Goal: Task Accomplishment & Management: Use online tool/utility

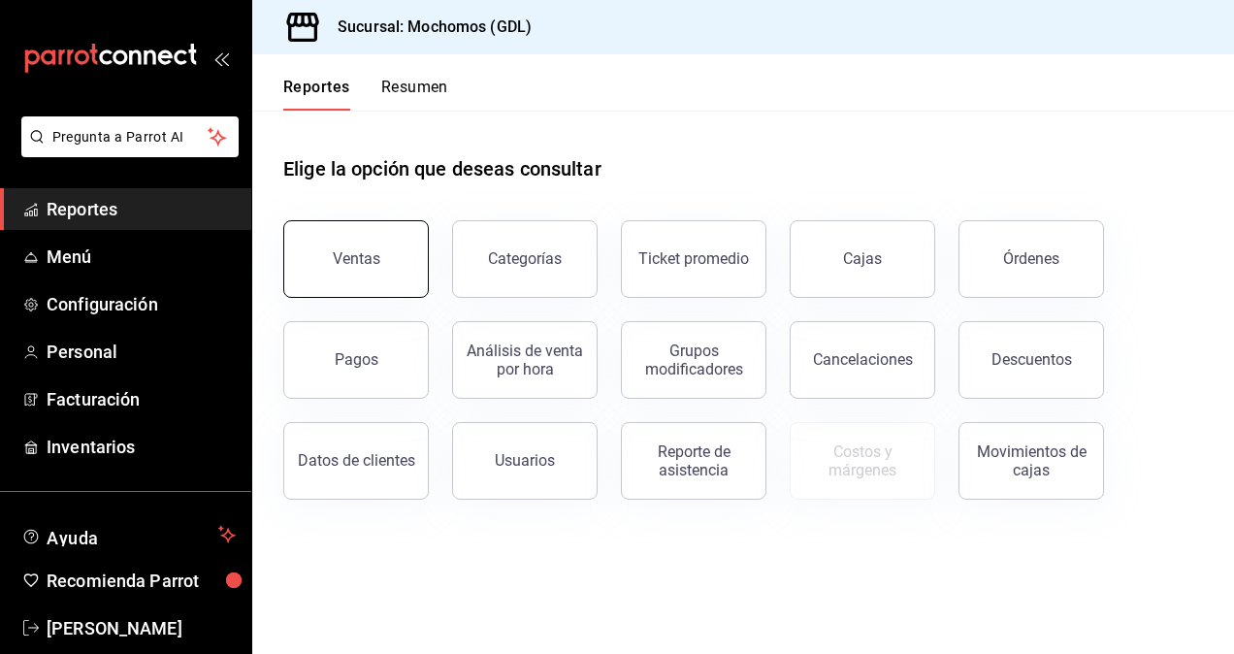
click at [363, 241] on button "Ventas" at bounding box center [355, 259] width 145 height 78
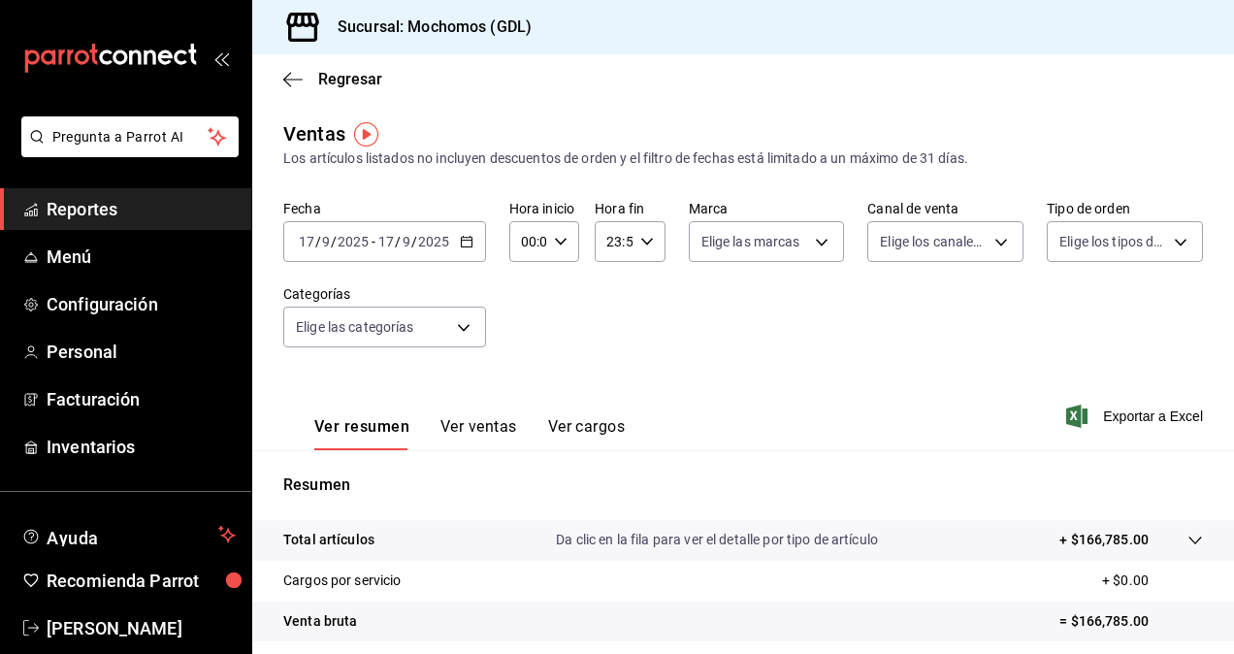
click at [363, 241] on input "2025" at bounding box center [353, 242] width 33 height 16
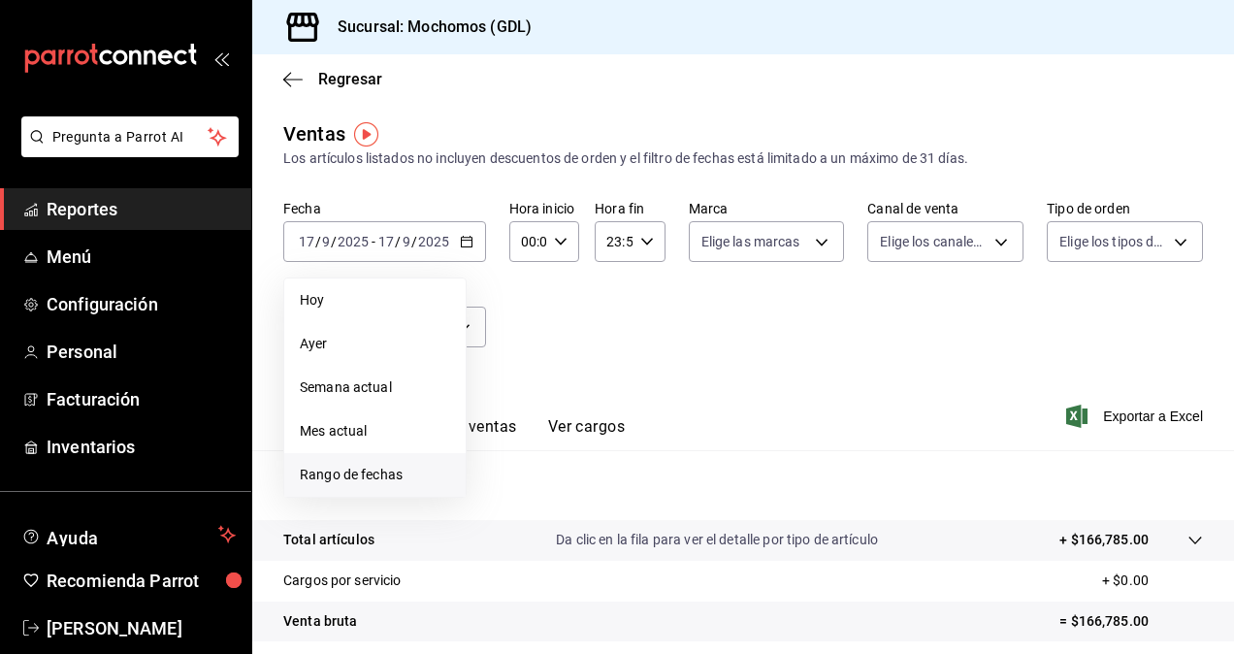
click at [427, 477] on span "Rango de fechas" at bounding box center [375, 475] width 150 height 20
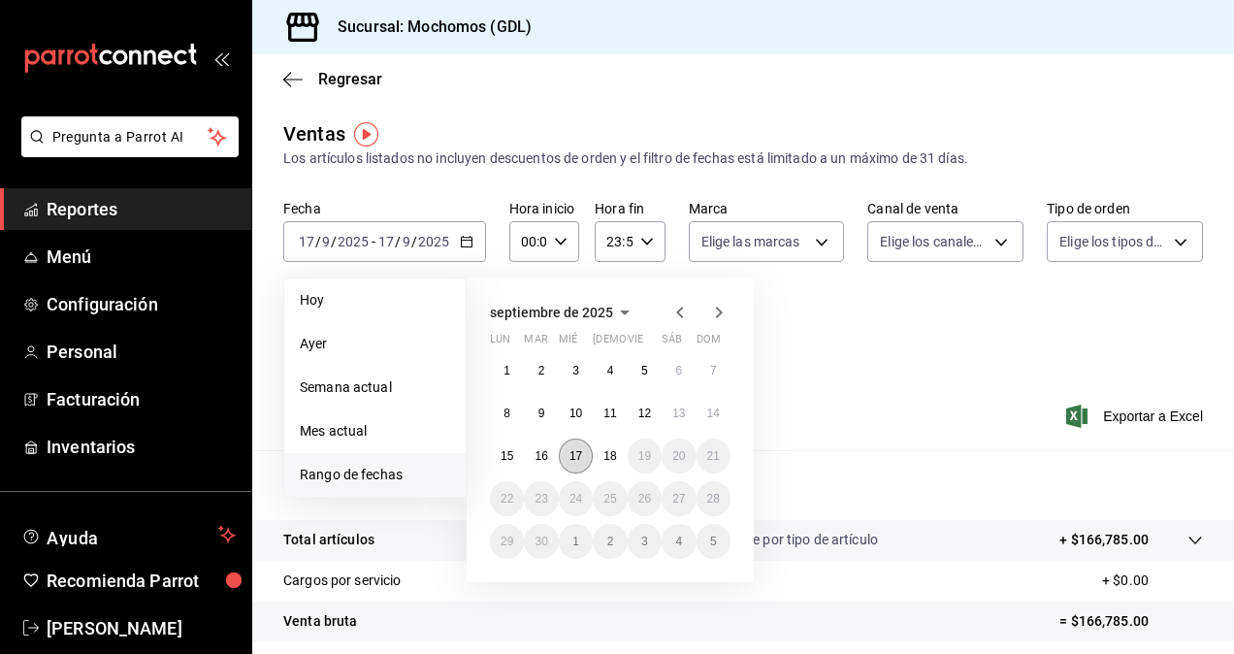
click at [582, 459] on abbr "17" at bounding box center [575, 456] width 13 height 14
click at [607, 458] on abbr "18" at bounding box center [609, 456] width 13 height 14
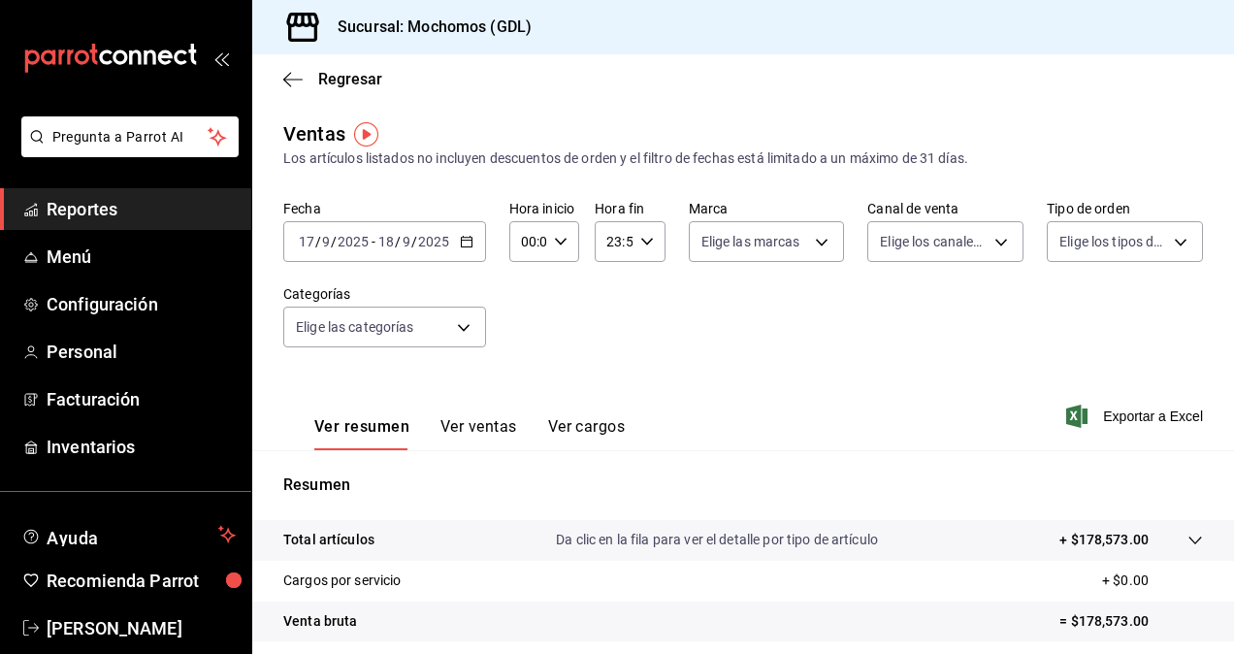
click at [561, 245] on icon "button" at bounding box center [561, 242] width 14 height 14
click at [527, 378] on span "02" at bounding box center [525, 384] width 4 height 16
click at [561, 244] on div at bounding box center [617, 327] width 1234 height 654
click at [561, 244] on icon "button" at bounding box center [561, 242] width 14 height 14
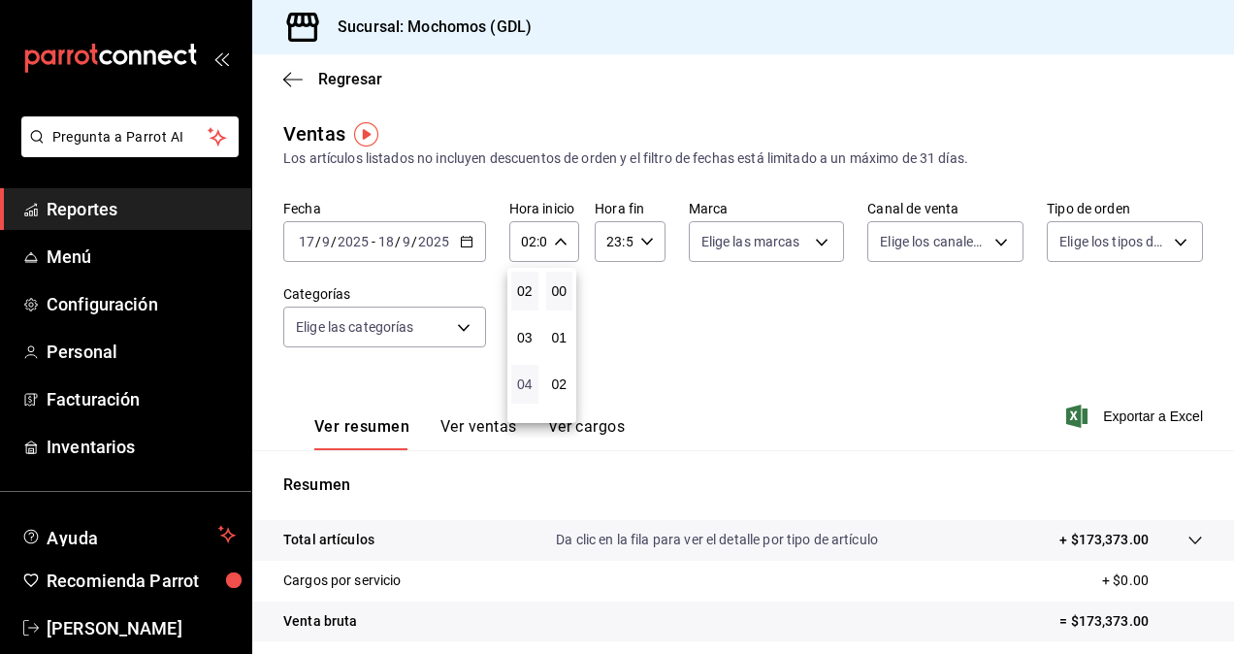
click at [523, 382] on span "04" at bounding box center [525, 384] width 4 height 16
type input "04:00"
click at [674, 328] on div at bounding box center [617, 327] width 1234 height 654
click at [799, 243] on body "Pregunta a Parrot AI Reportes Menú Configuración Personal Facturación Inventari…" at bounding box center [617, 327] width 1234 height 654
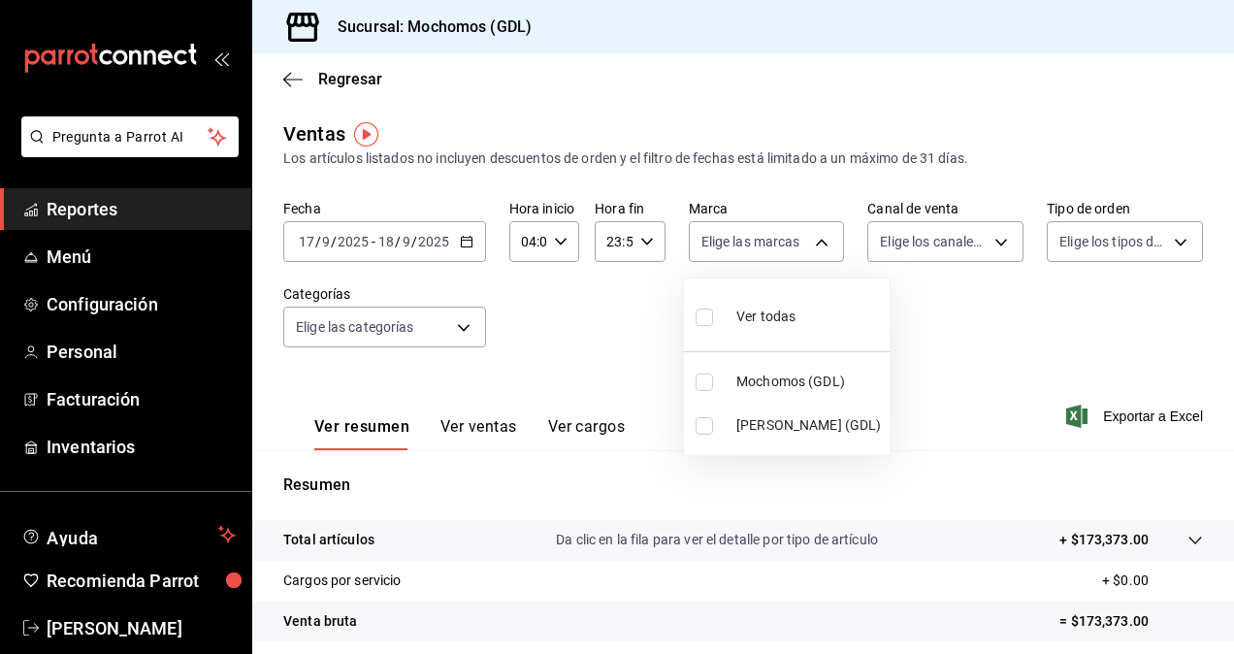
click at [705, 421] on input "checkbox" at bounding box center [703, 425] width 17 height 17
checkbox input "true"
type input "9cac9703-0c5a-4d8b-addd-5b6b571d65b9"
click at [1065, 350] on div at bounding box center [617, 327] width 1234 height 654
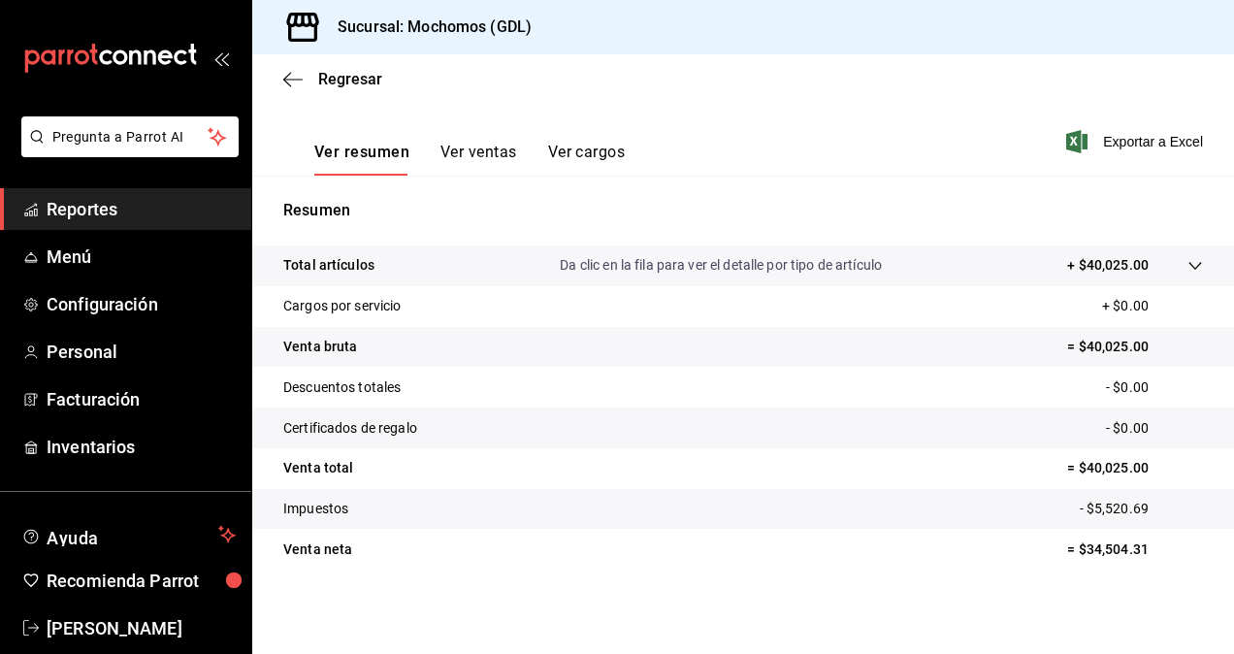
scroll to position [275, 0]
click at [1103, 547] on p "= $34,504.31" at bounding box center [1135, 548] width 136 height 20
copy p "34,504.31"
click at [1134, 134] on span "Exportar a Excel" at bounding box center [1136, 140] width 133 height 23
